Goal: Use online tool/utility: Use online tool/utility

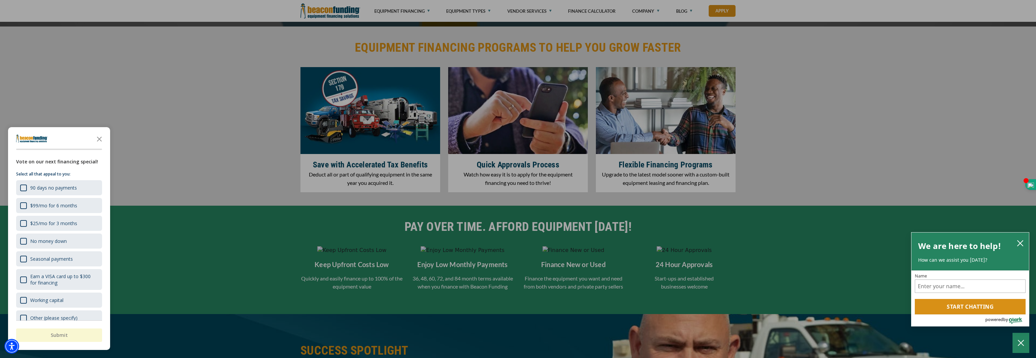
scroll to position [885, 0]
click at [100, 140] on polygon "Close the survey" at bounding box center [99, 139] width 5 height 5
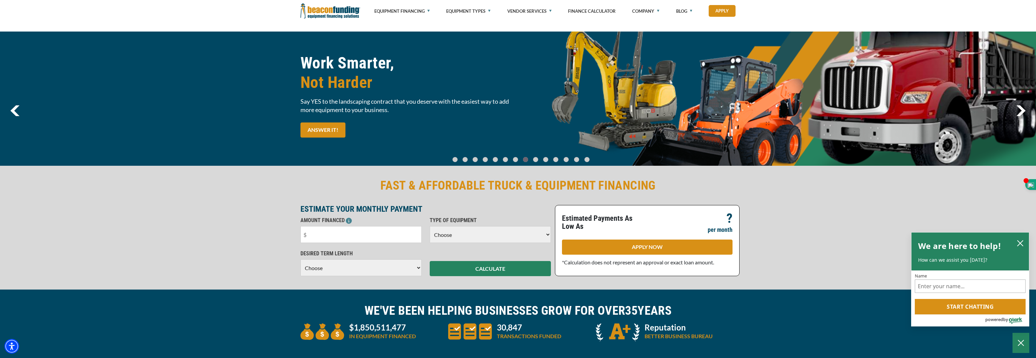
scroll to position [0, 0]
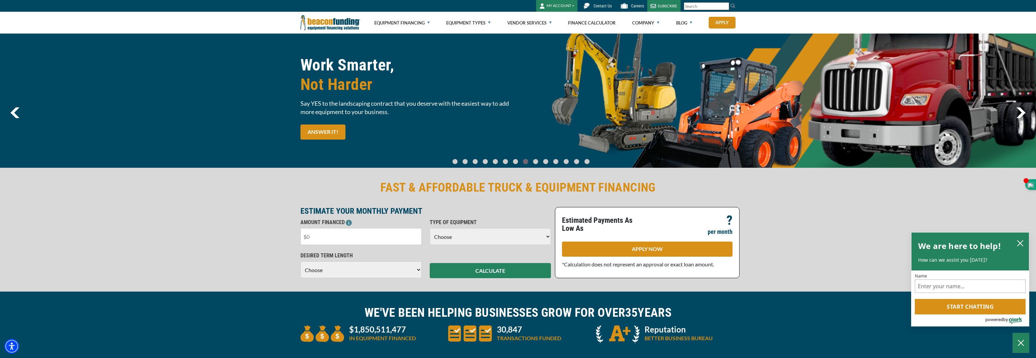
click at [322, 236] on input "text" at bounding box center [361, 236] width 121 height 17
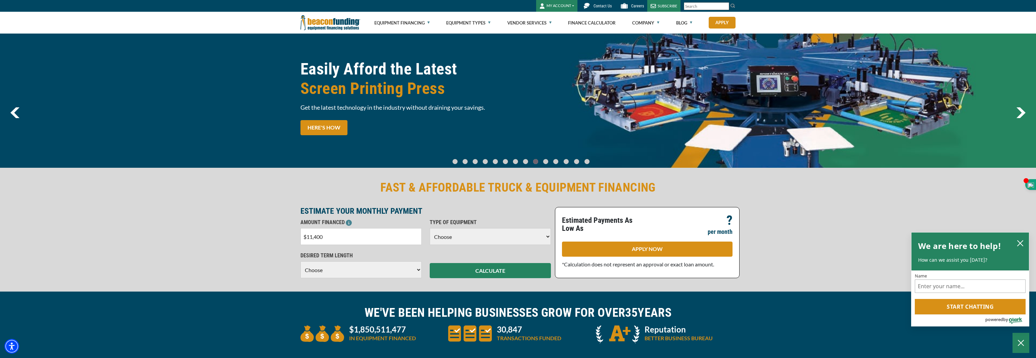
type input "$114,000"
click at [546, 237] on select "Choose Backhoe Boom/Bucket Truck Chipper Commercial Mower Crane DTG/DTF Printin…" at bounding box center [490, 236] width 121 height 17
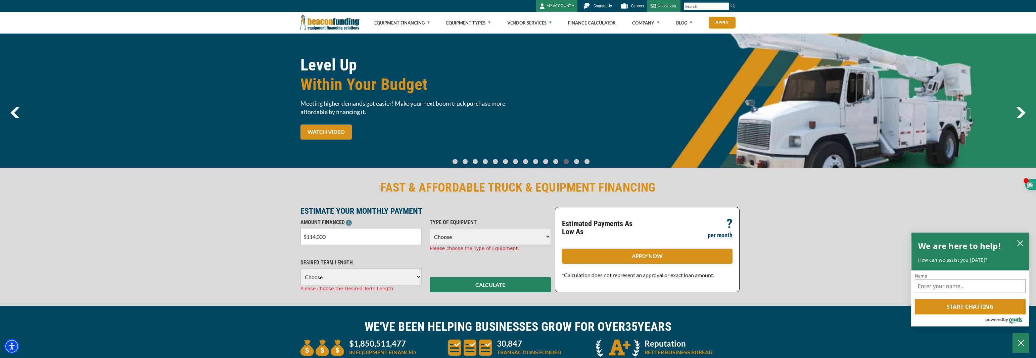
select select "17"
click at [430, 228] on select "Choose Backhoe Boom/Bucket Truck Chipper Commercial Mower Crane DTG/DTF Printin…" at bounding box center [490, 236] width 121 height 17
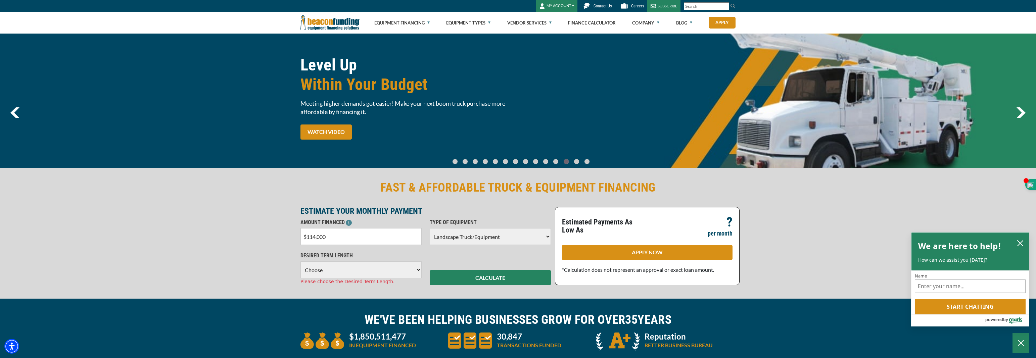
click at [415, 268] on select "Choose 36 Months 48 Months 60 Months 72 Months" at bounding box center [361, 270] width 121 height 17
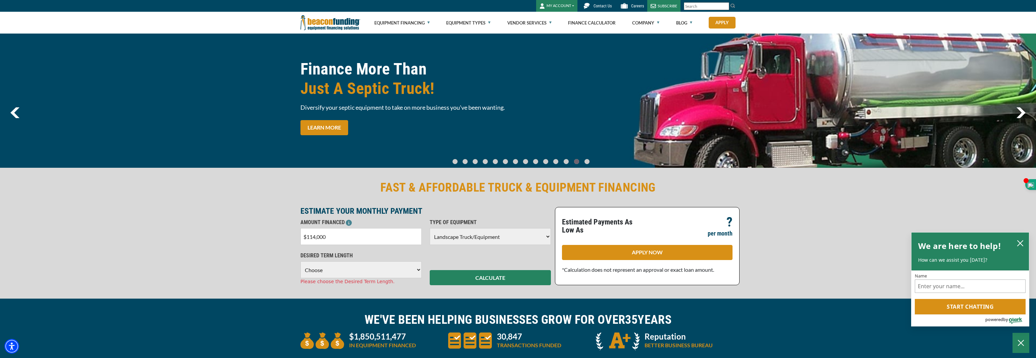
select select "72"
click at [301, 262] on select "Choose 36 Months 48 Months 60 Months 72 Months" at bounding box center [361, 270] width 121 height 17
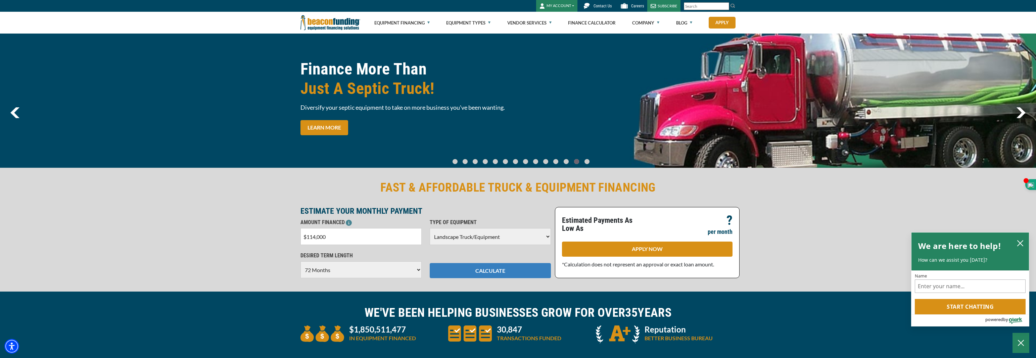
click at [498, 269] on button "CALCULATE" at bounding box center [490, 270] width 121 height 15
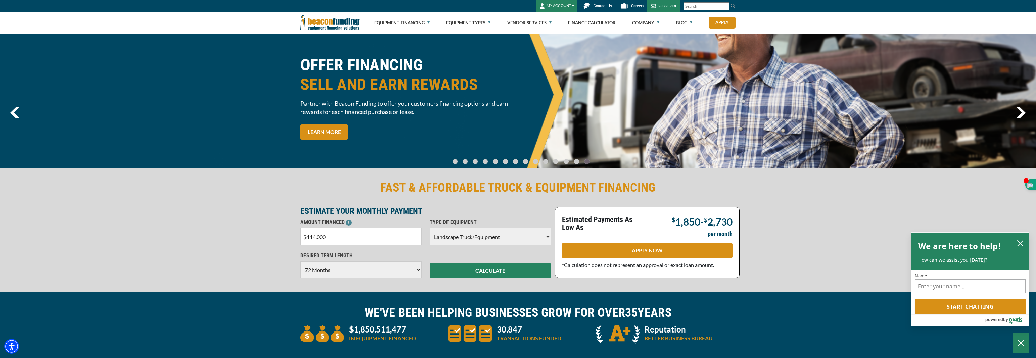
click at [402, 237] on input "$114,000" at bounding box center [361, 236] width 121 height 17
drag, startPoint x: 402, startPoint y: 237, endPoint x: 317, endPoint y: 231, distance: 85.5
click at [317, 231] on input "$114,000" at bounding box center [361, 236] width 121 height 17
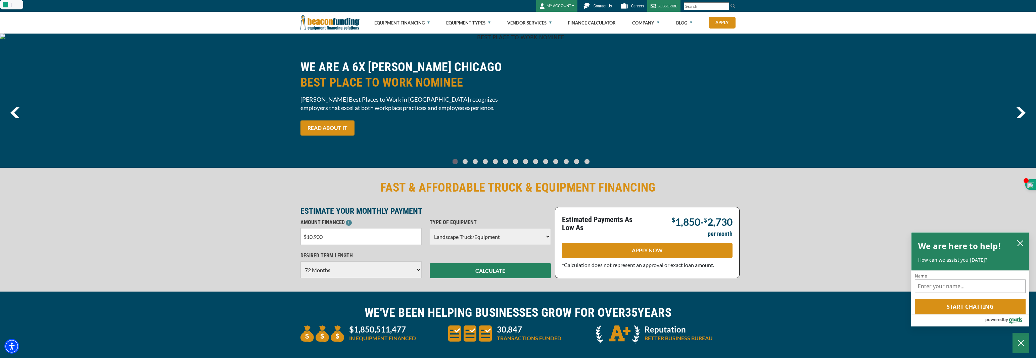
type input "$109,000"
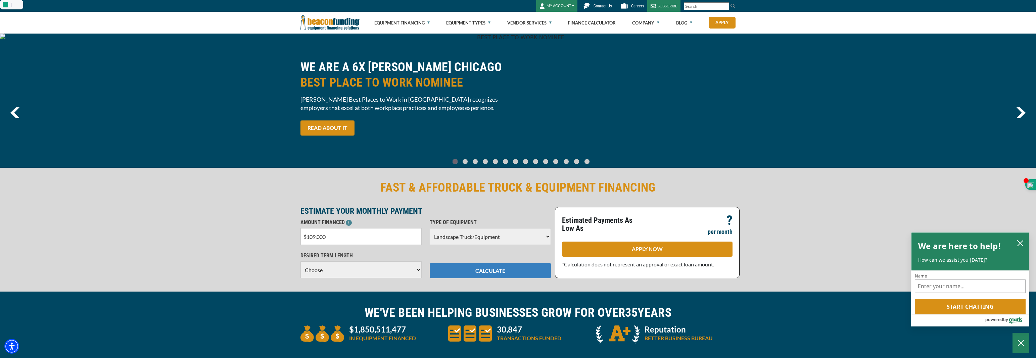
click at [482, 275] on button "CALCULATE" at bounding box center [490, 270] width 121 height 15
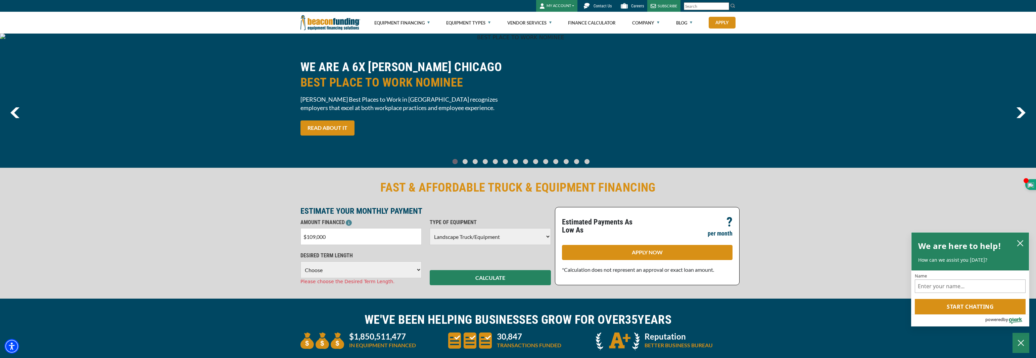
click at [416, 267] on select "Choose 36 Months 48 Months 60 Months 72 Months" at bounding box center [361, 270] width 121 height 17
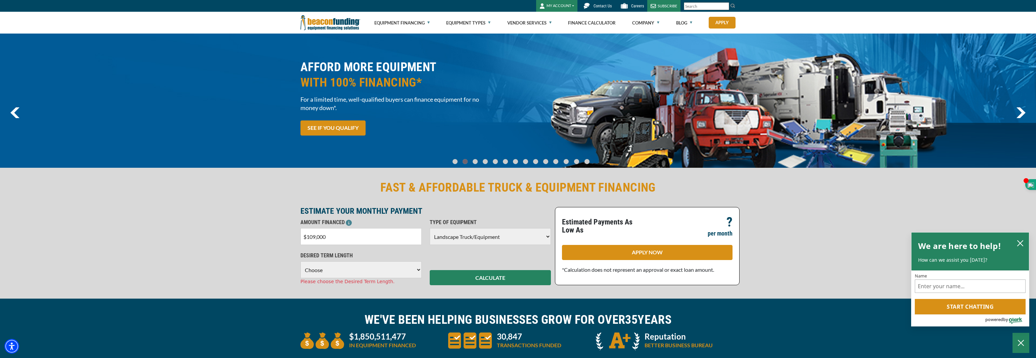
select select "72"
click at [301, 262] on select "Choose 36 Months 48 Months 60 Months 72 Months" at bounding box center [361, 270] width 121 height 17
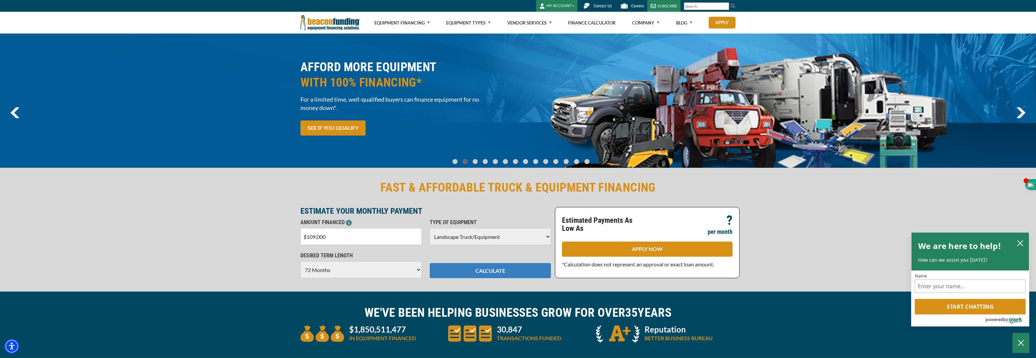
click at [468, 273] on button "CALCULATE" at bounding box center [490, 270] width 121 height 15
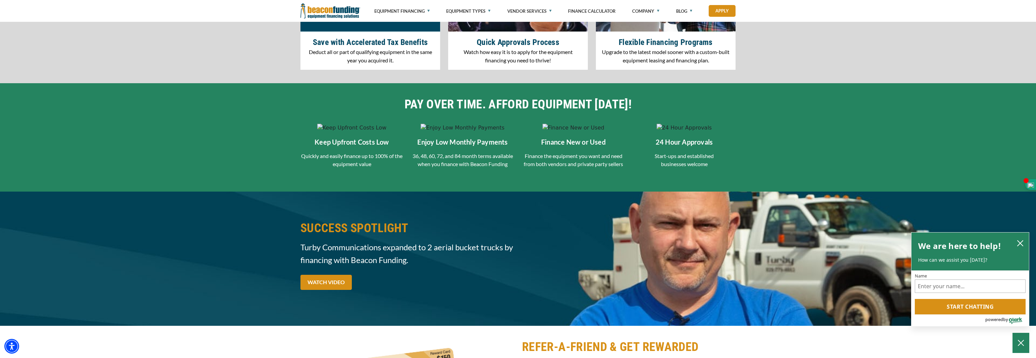
scroll to position [1005, 0]
